Goal: Task Accomplishment & Management: Manage account settings

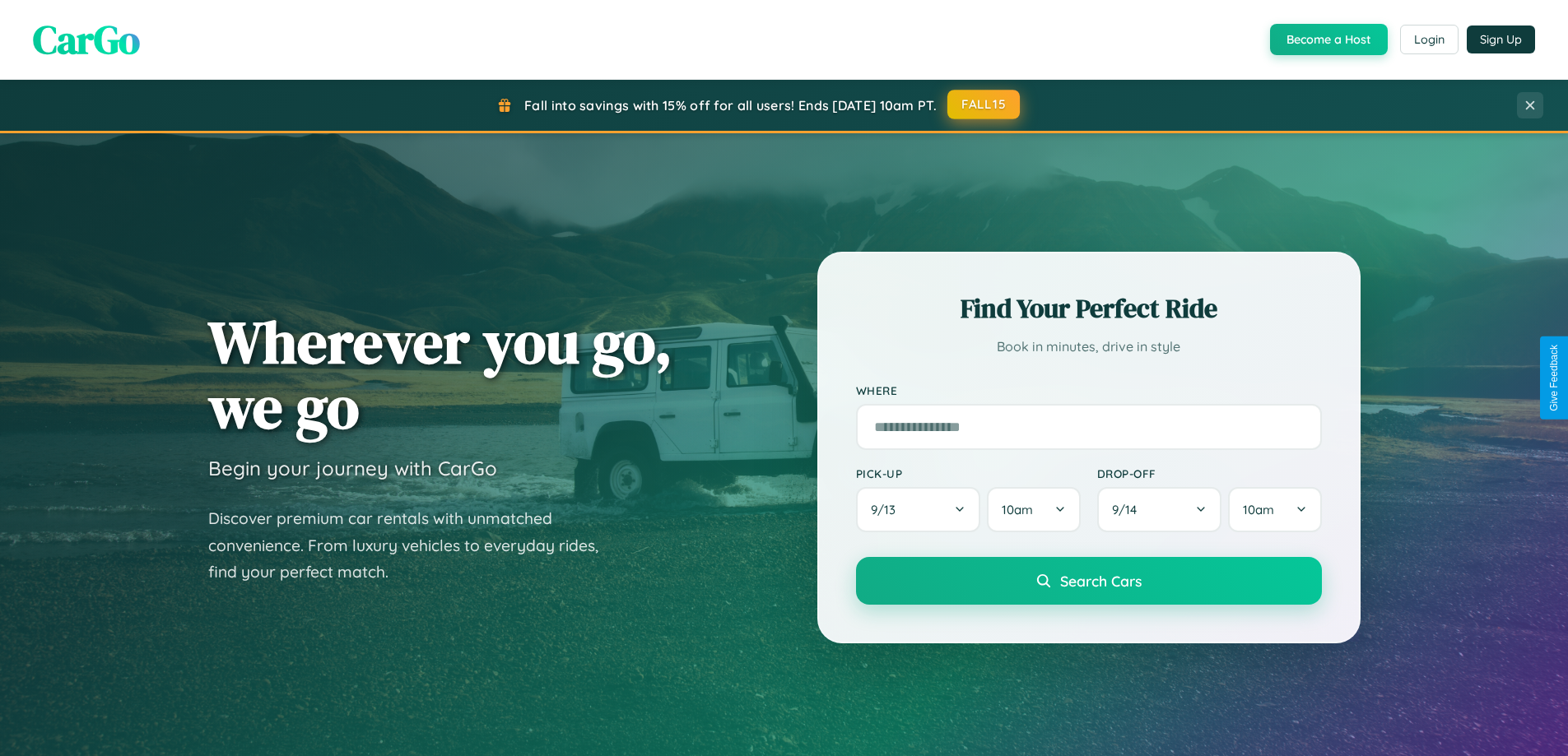
click at [984, 105] on button "FALL15" at bounding box center [984, 105] width 73 height 30
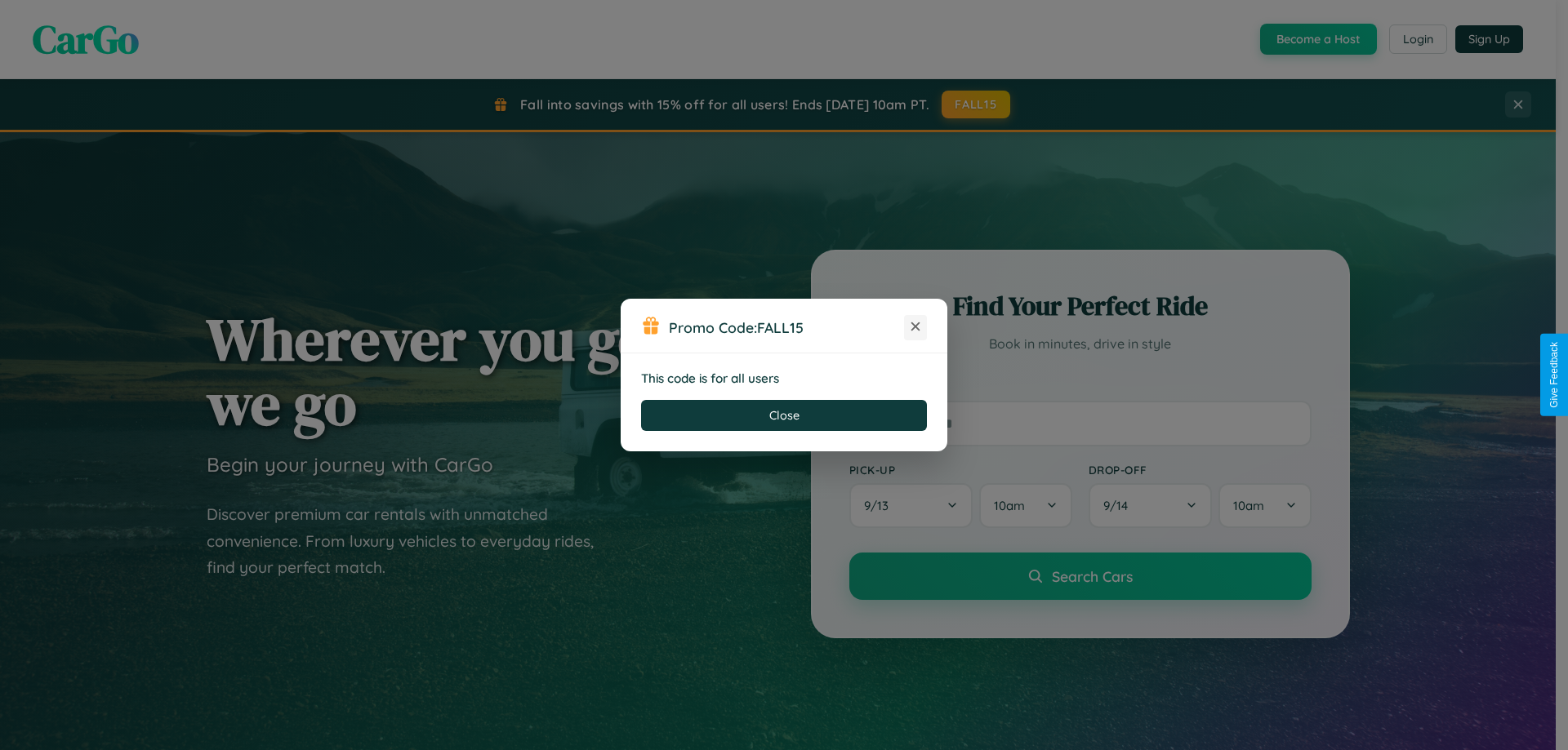
click at [916, 328] on icon at bounding box center [916, 327] width 16 height 16
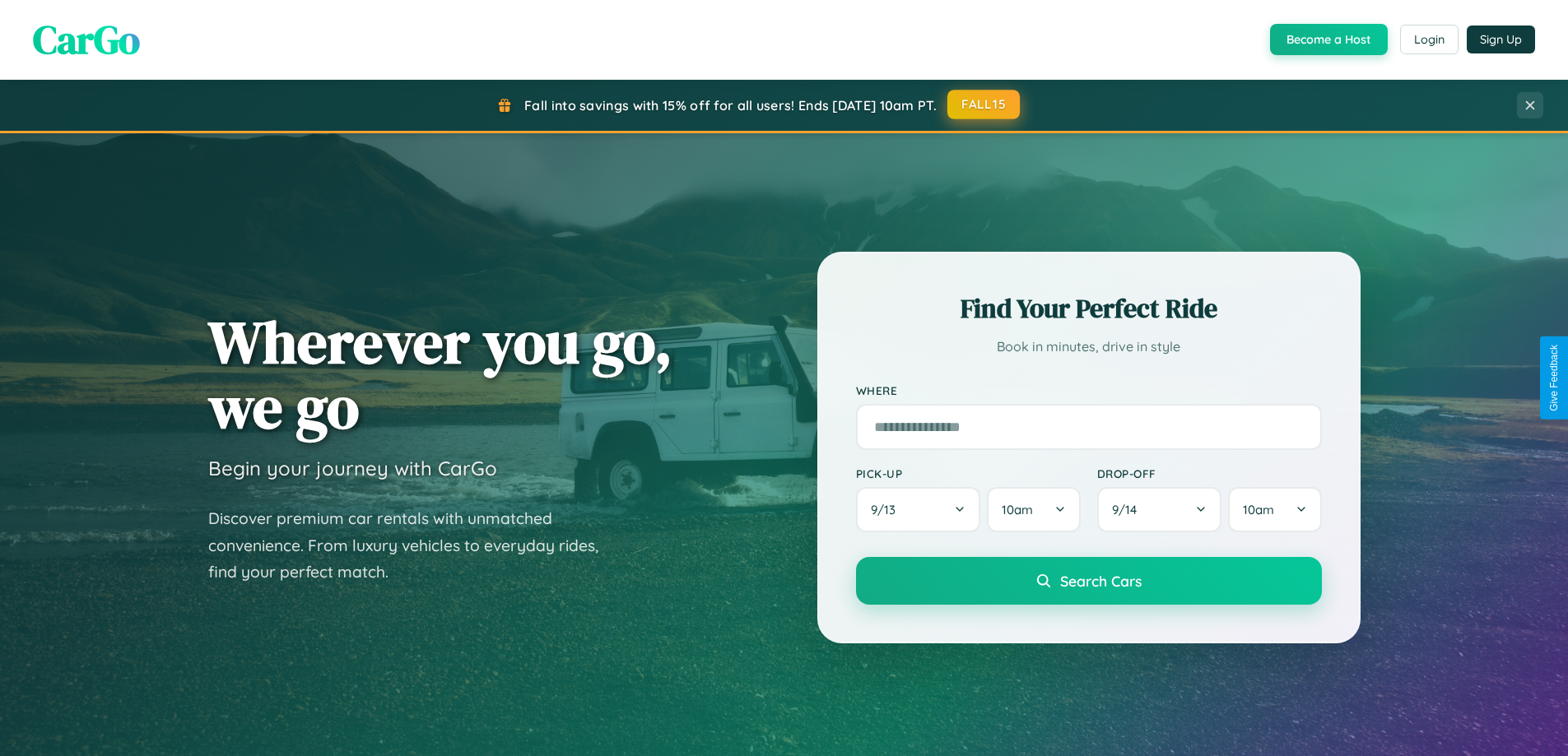
click at [984, 106] on button "FALL15" at bounding box center [984, 105] width 73 height 30
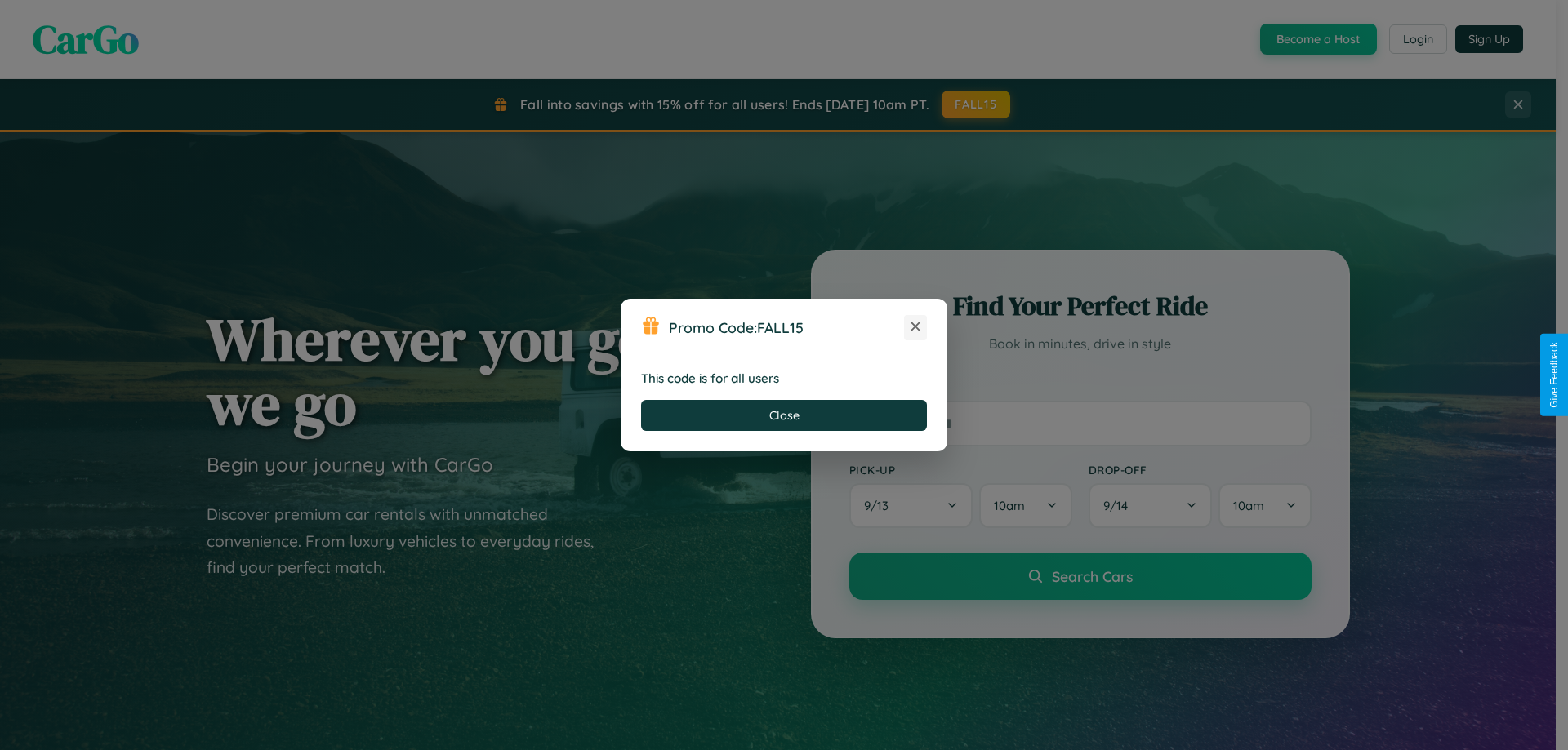
click at [916, 328] on icon at bounding box center [916, 327] width 16 height 16
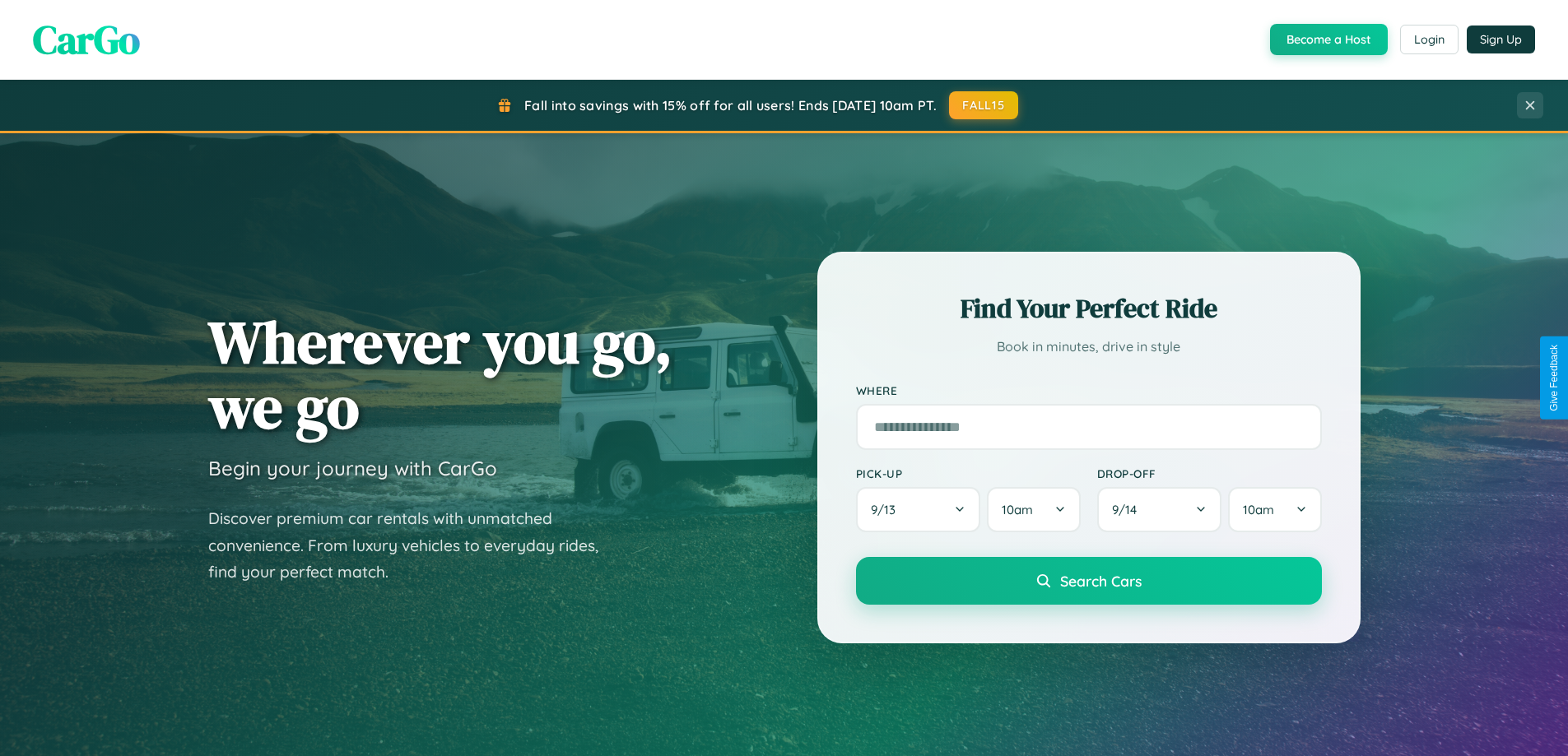
scroll to position [356, 0]
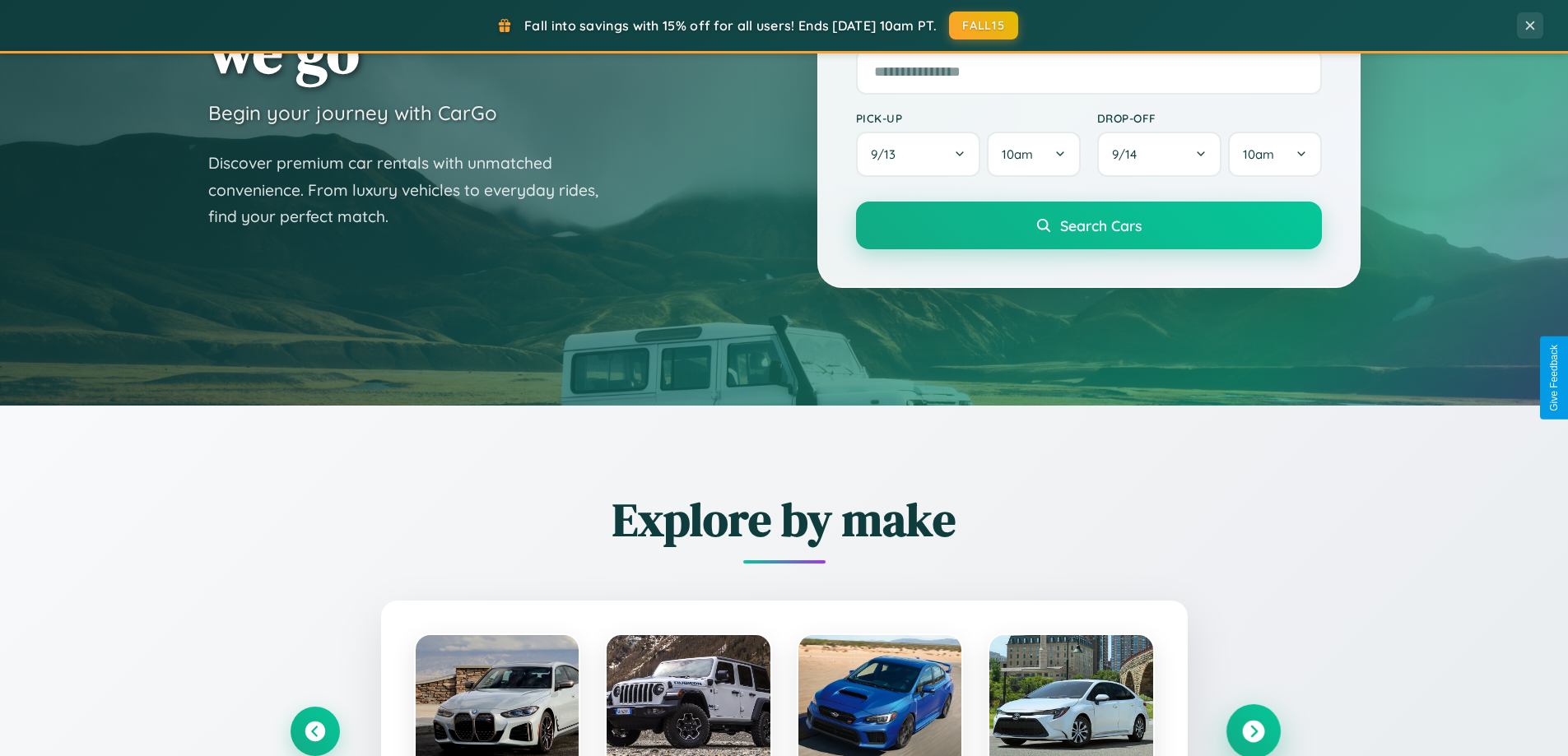
click at [1253, 731] on icon at bounding box center [1253, 731] width 22 height 22
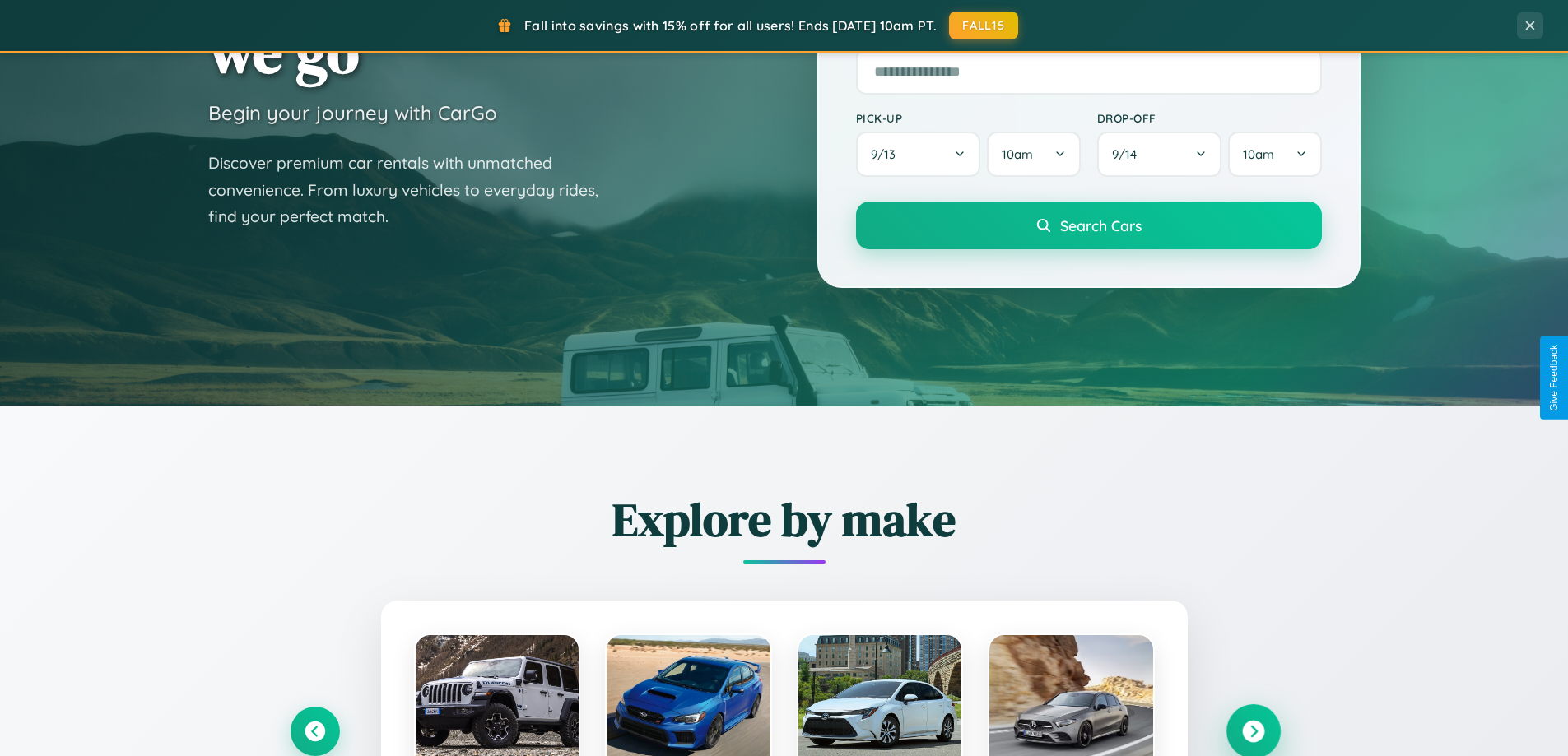
scroll to position [0, 0]
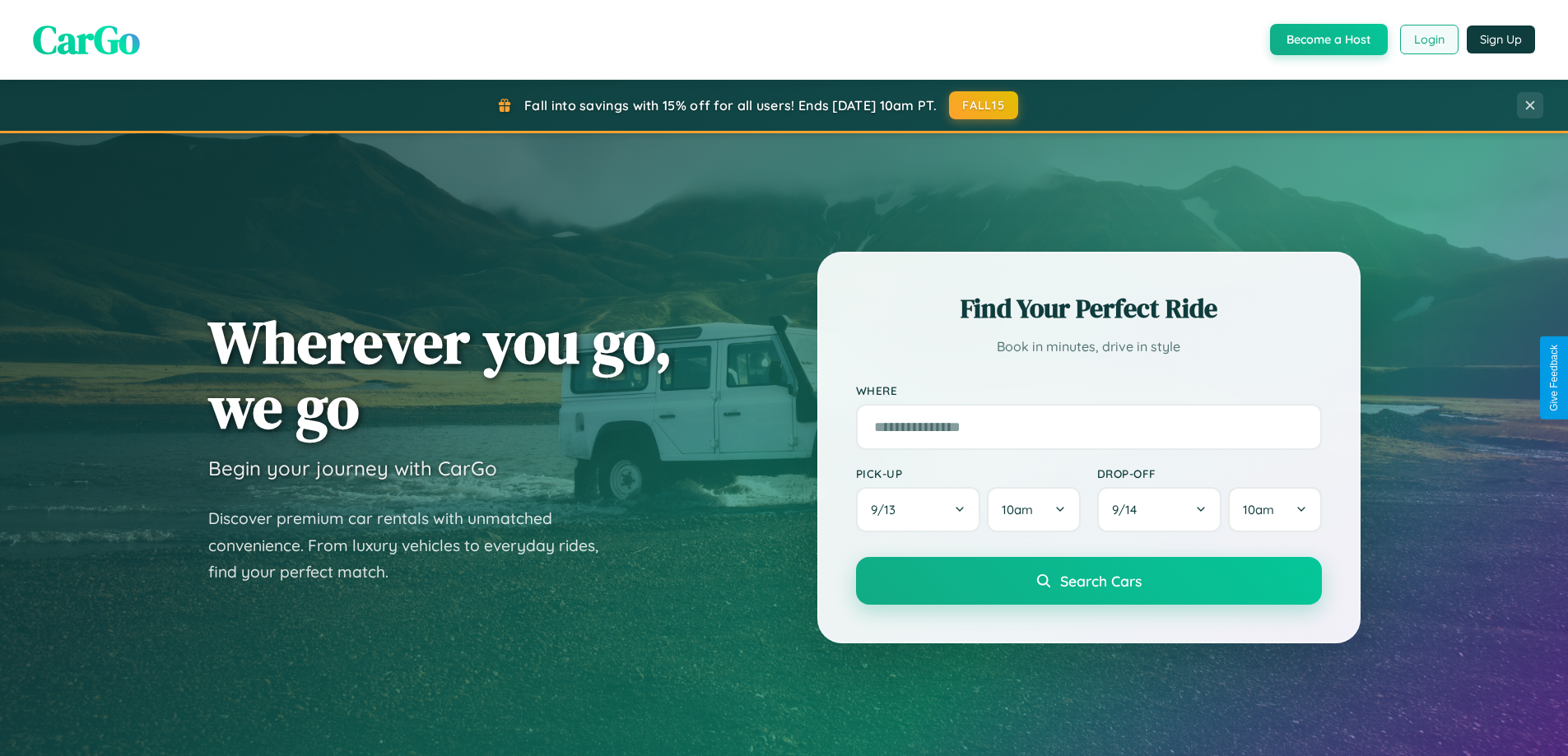
click at [1428, 40] on button "Login" at bounding box center [1429, 40] width 59 height 30
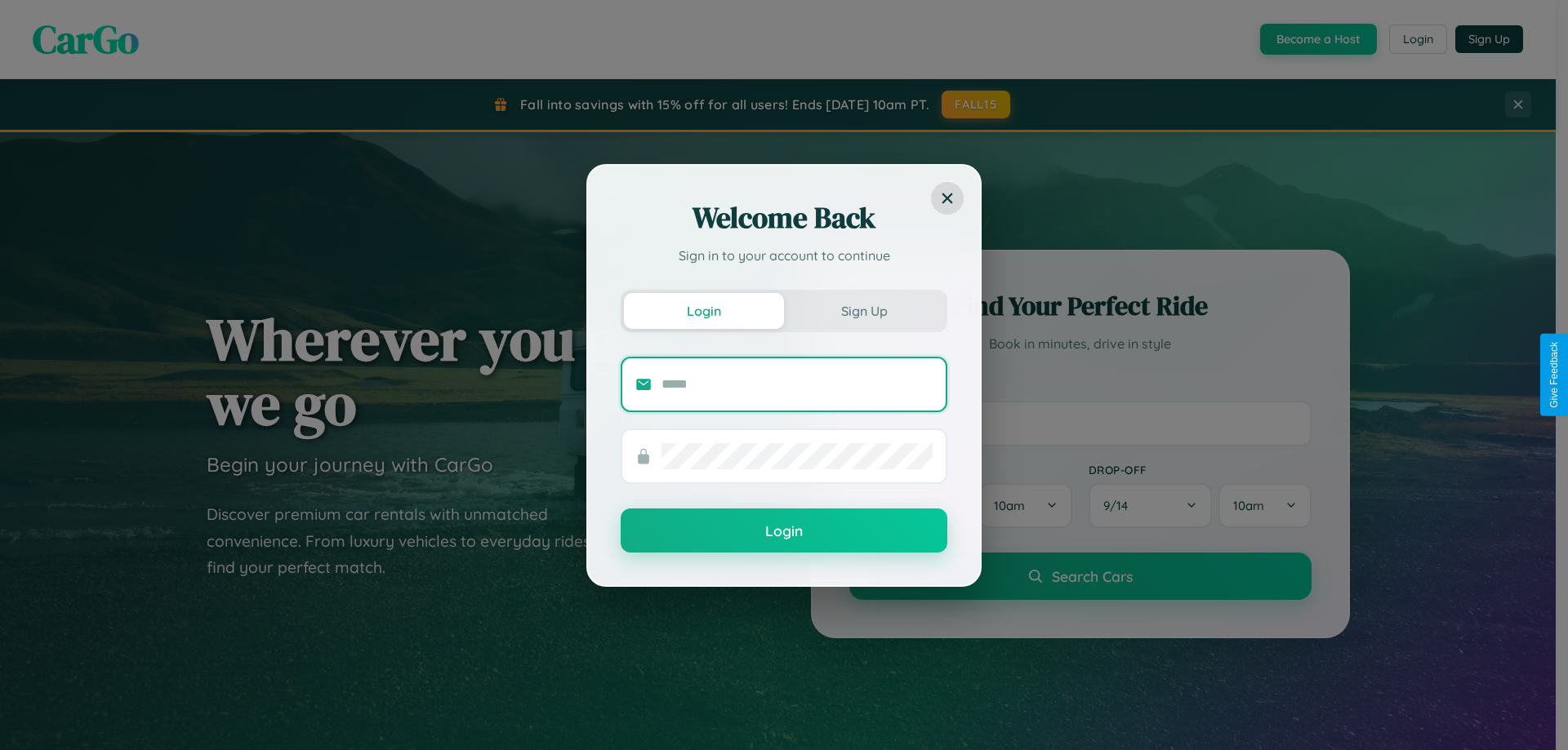
click at [797, 384] on input "text" at bounding box center [797, 385] width 271 height 26
type input "**********"
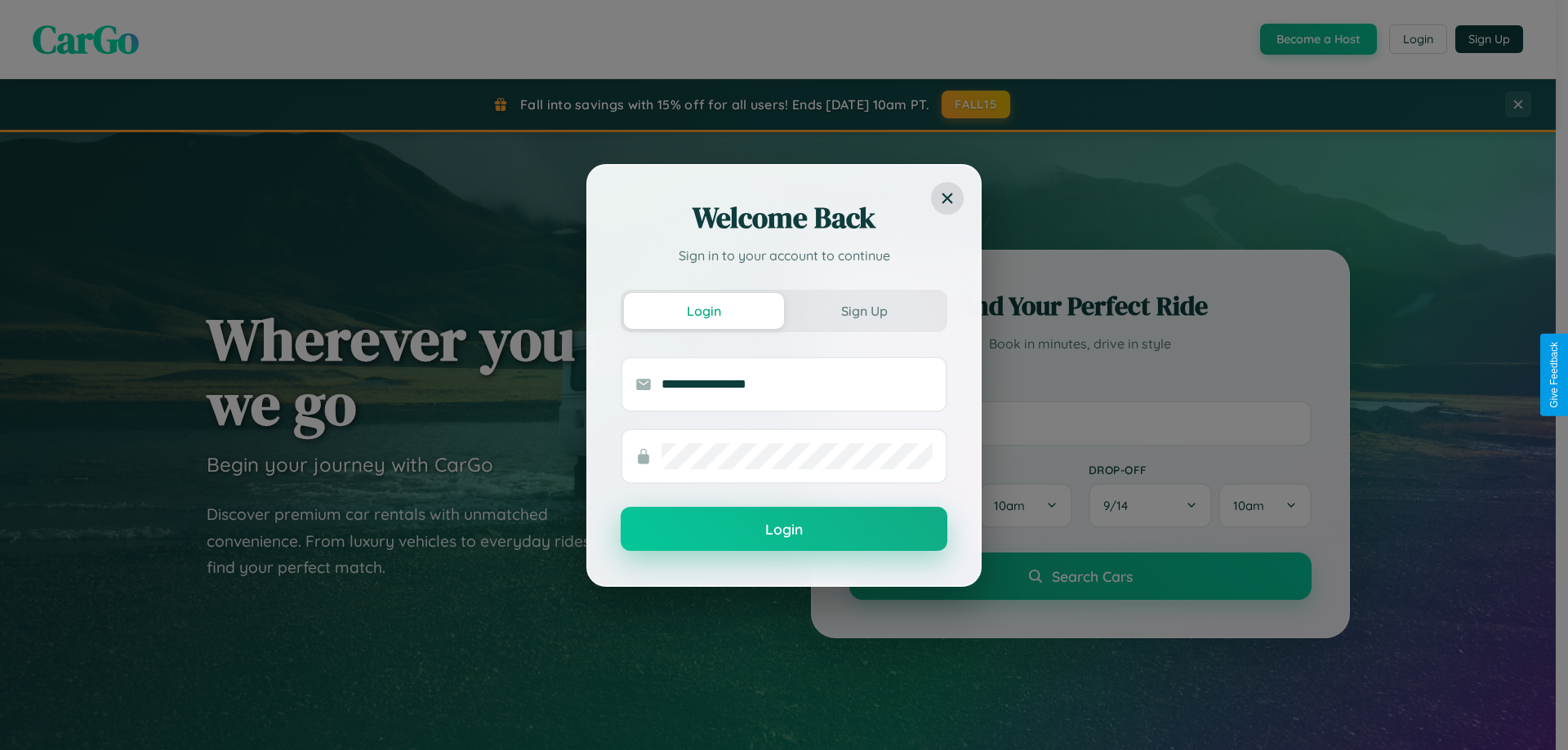
click at [784, 529] on button "Login" at bounding box center [784, 529] width 327 height 44
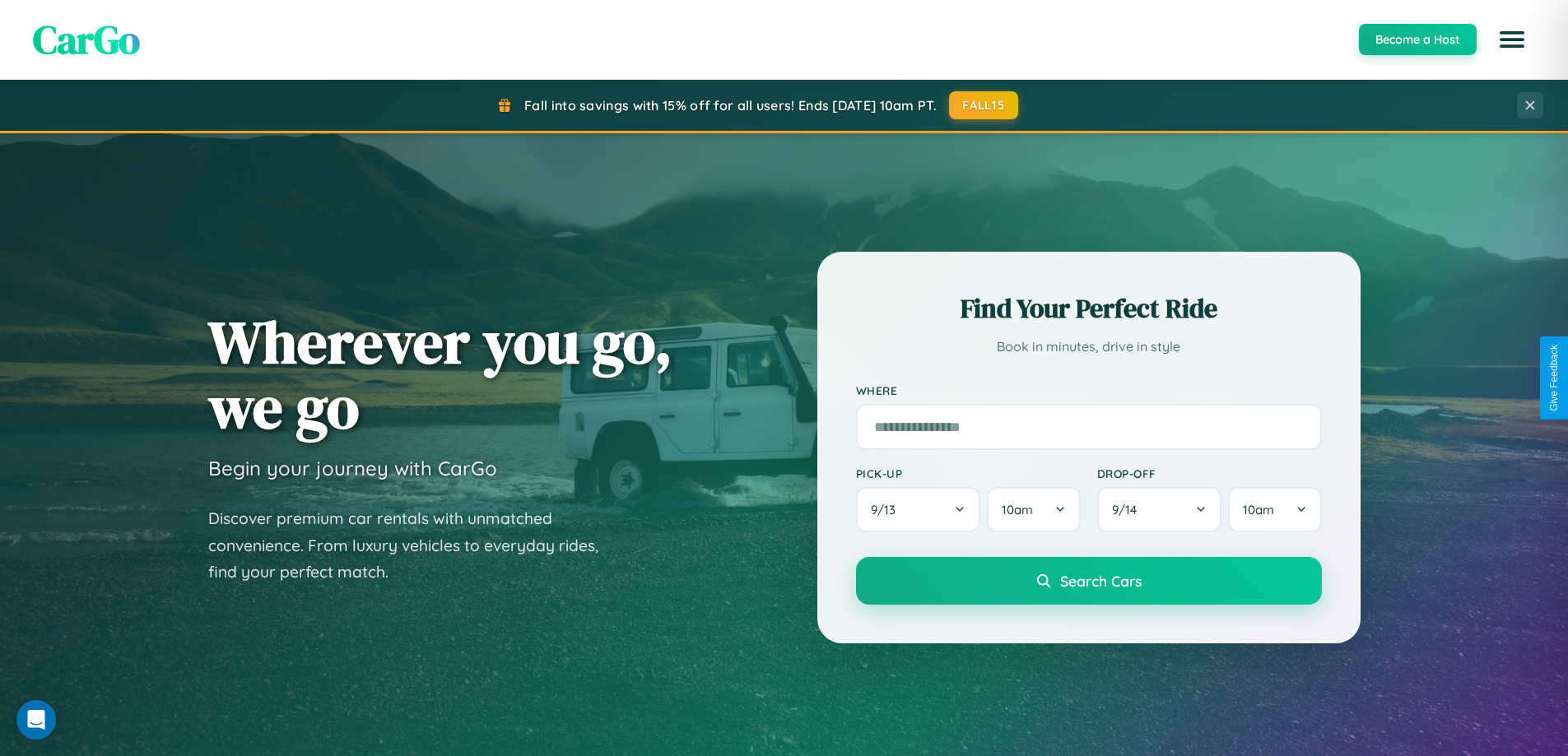
scroll to position [49, 0]
